Goal: Transaction & Acquisition: Purchase product/service

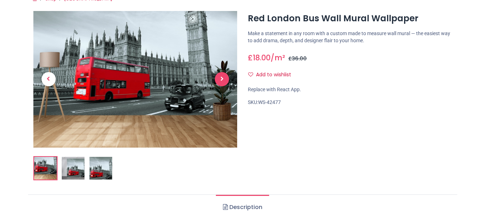
click at [225, 79] on span "Next" at bounding box center [222, 79] width 14 height 14
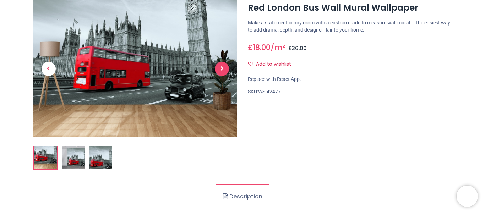
click at [227, 71] on span "Next" at bounding box center [222, 69] width 14 height 14
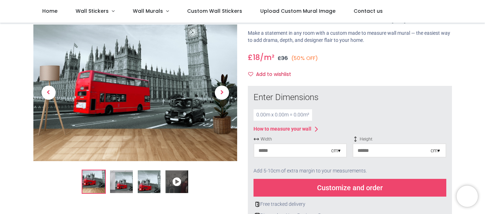
scroll to position [47, 0]
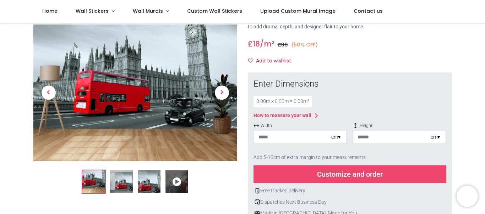
click at [281, 104] on div "0.00 m x 0.00 m = 0.00 m²" at bounding box center [283, 101] width 59 height 11
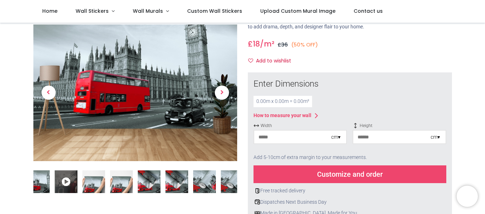
click at [280, 103] on div "0.00 m x 0.00 m = 0.00 m²" at bounding box center [283, 101] width 59 height 11
click at [267, 102] on div "0.00 m x 0.00 m = 0.00 m²" at bounding box center [283, 101] width 59 height 11
click at [269, 98] on div "0.00 m x 0.00 m = 0.00 m²" at bounding box center [283, 101] width 59 height 11
click at [293, 138] on input "number" at bounding box center [292, 137] width 77 height 13
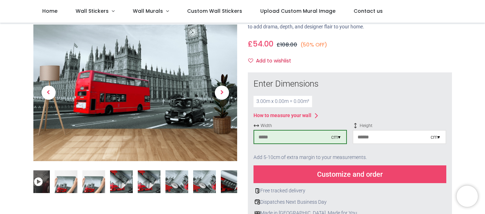
type input "***"
click at [384, 144] on input "number" at bounding box center [392, 137] width 77 height 13
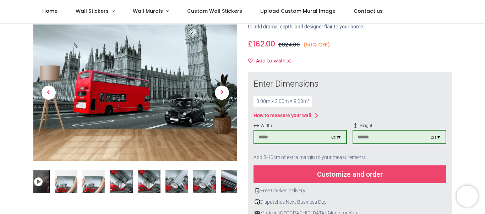
type input "***"
click at [399, 116] on div "How to measure your wall" at bounding box center [350, 116] width 193 height 9
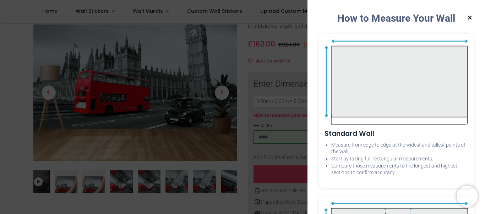
click at [468, 18] on button "×" at bounding box center [470, 17] width 9 height 13
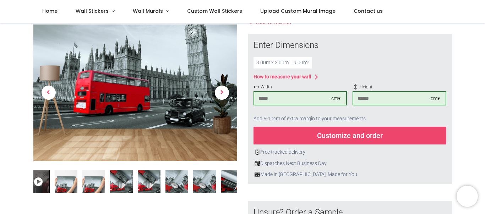
scroll to position [73, 0]
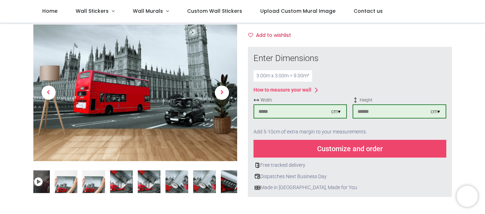
click at [294, 76] on div "3.00 m x 3.00 m = 9.00 m²" at bounding box center [283, 75] width 59 height 11
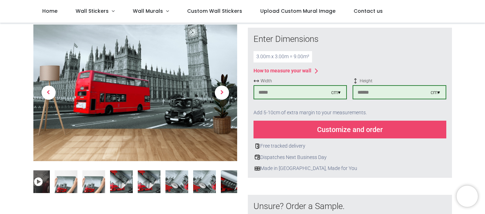
scroll to position [109, 0]
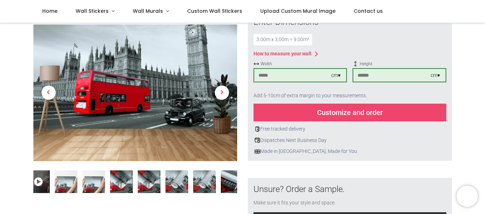
click at [346, 110] on div "Customize and order" at bounding box center [350, 113] width 193 height 18
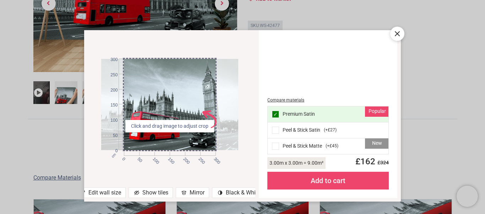
click at [280, 127] on div "Peel & Stick Satin ( +£27 )" at bounding box center [328, 131] width 121 height 16
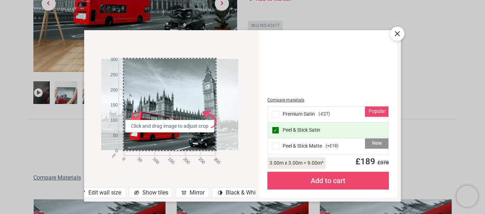
click at [301, 81] on div "Compare materials Popular Premium Satin ( -£27 ) ✓ Peel & Stick Satin New Peel …" at bounding box center [328, 113] width 130 height 159
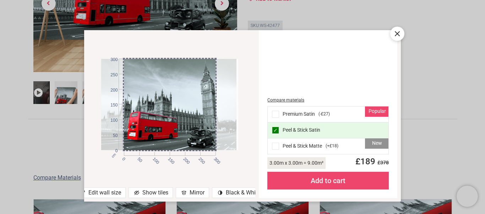
click at [196, 89] on div at bounding box center [168, 104] width 137 height 91
click at [394, 33] on icon at bounding box center [397, 33] width 9 height 9
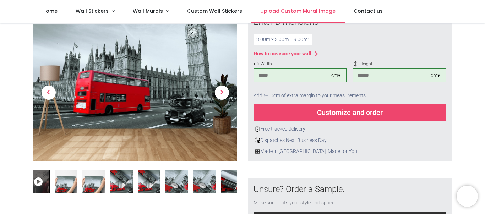
scroll to position [0, 0]
